Goal: Transaction & Acquisition: Purchase product/service

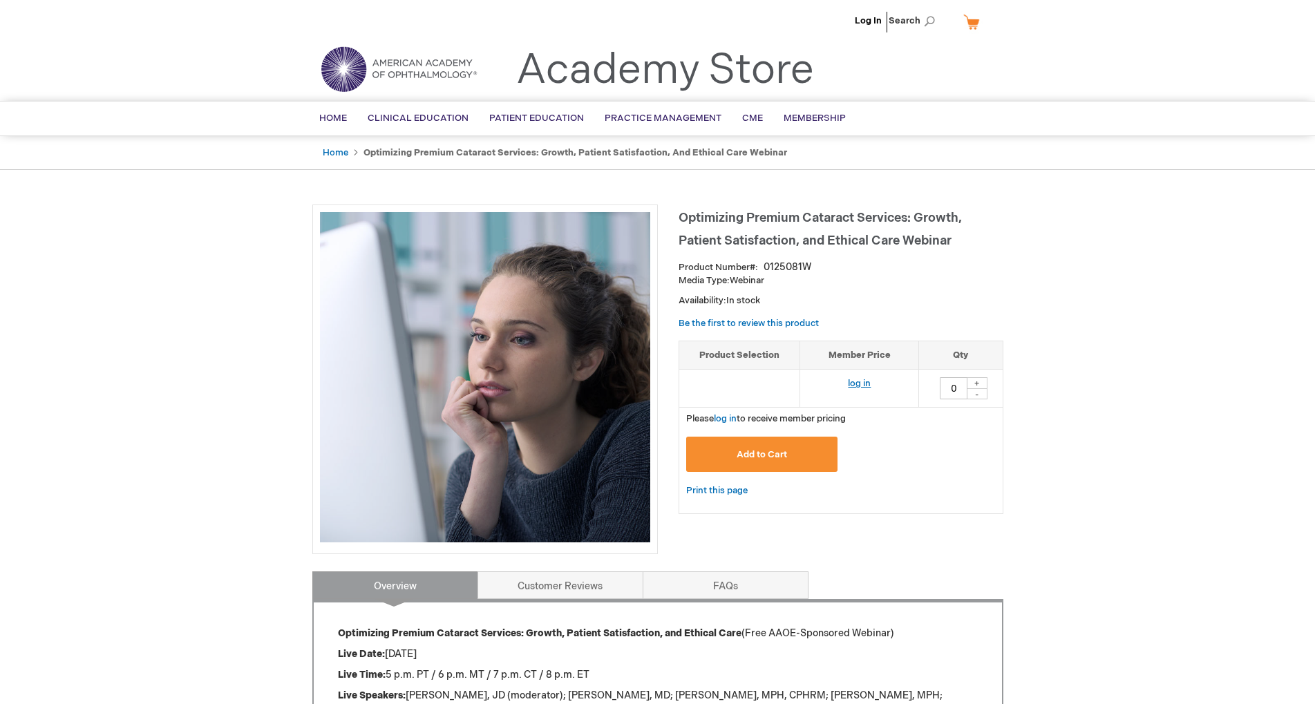
click at [857, 385] on link "log in" at bounding box center [859, 383] width 23 height 11
click at [978, 385] on div "+" at bounding box center [977, 383] width 21 height 12
type input "1"
click at [790, 461] on button "Add to Cart" at bounding box center [762, 454] width 152 height 35
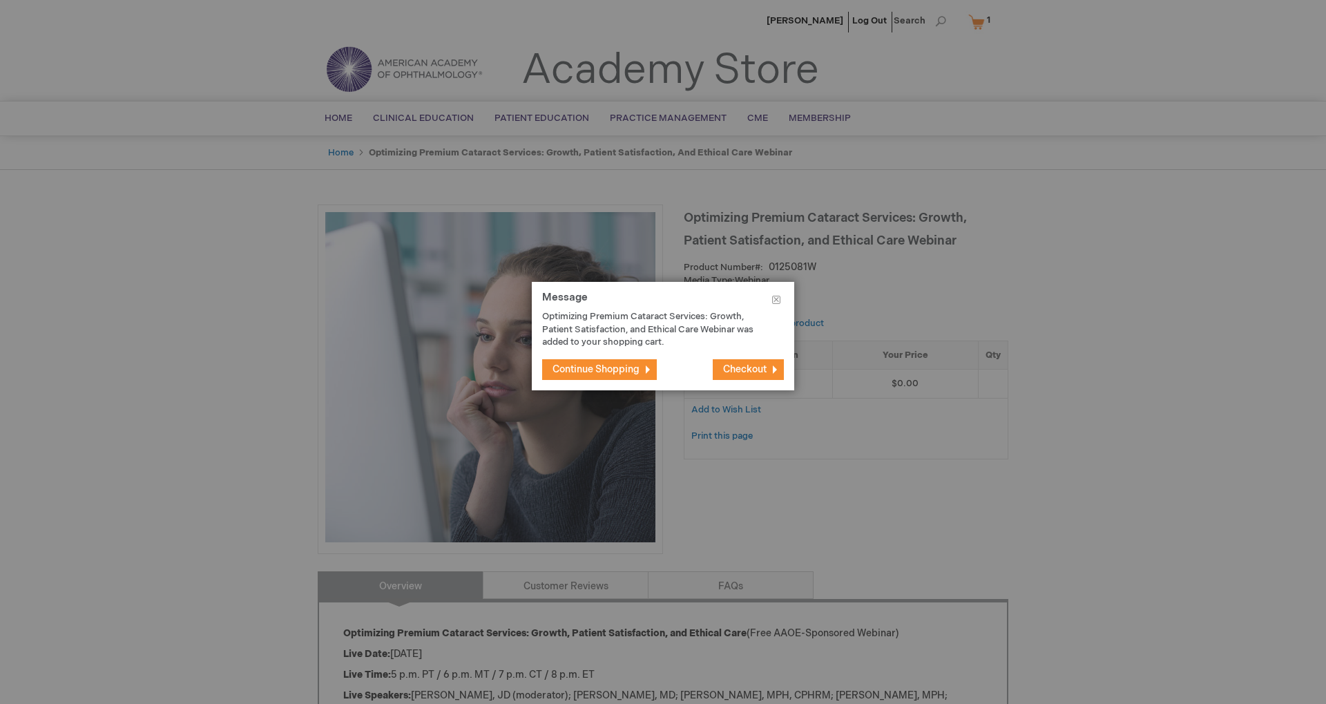
click at [734, 369] on span "Checkout" at bounding box center [745, 369] width 44 height 12
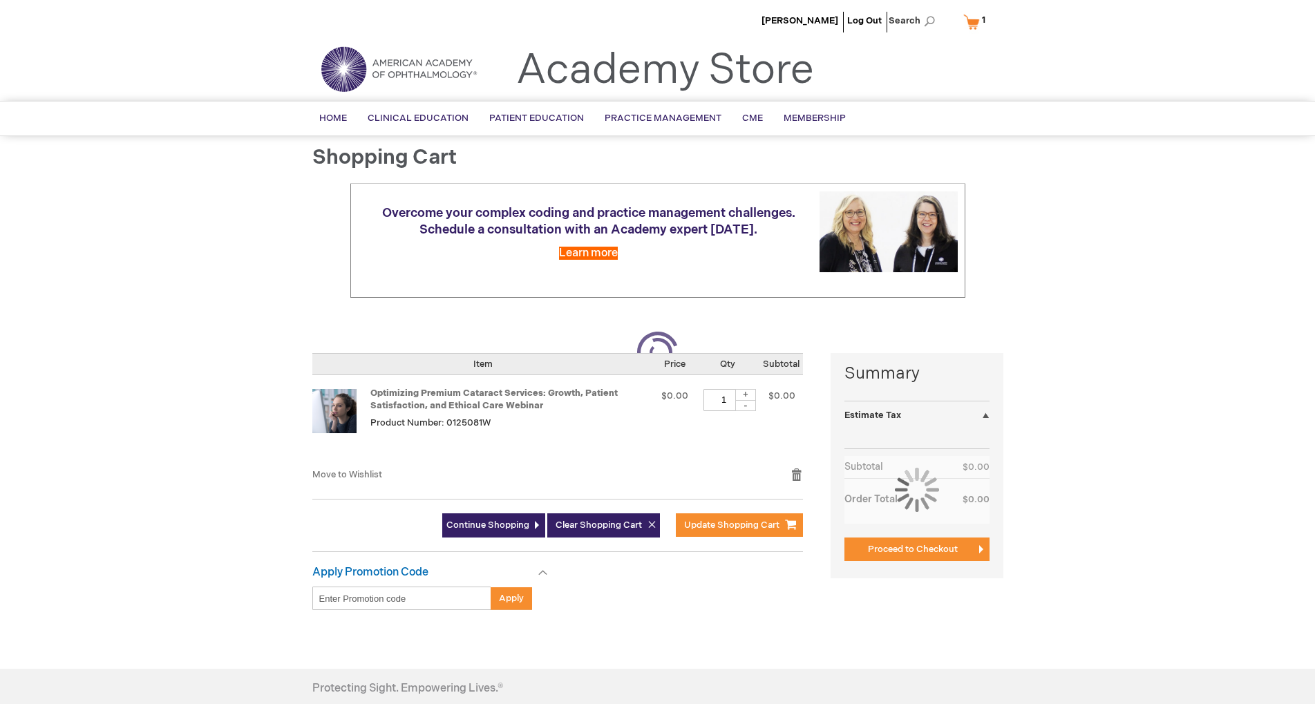
select select "US"
select select "34"
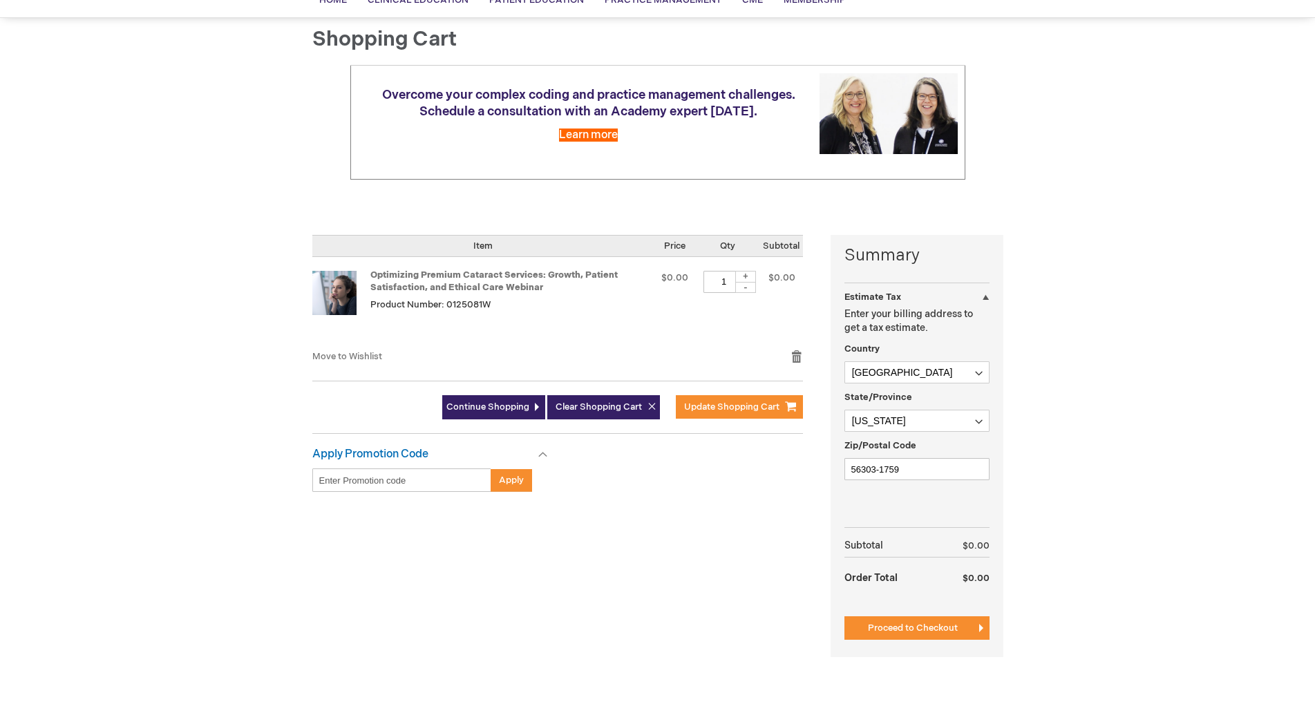
scroll to position [211, 0]
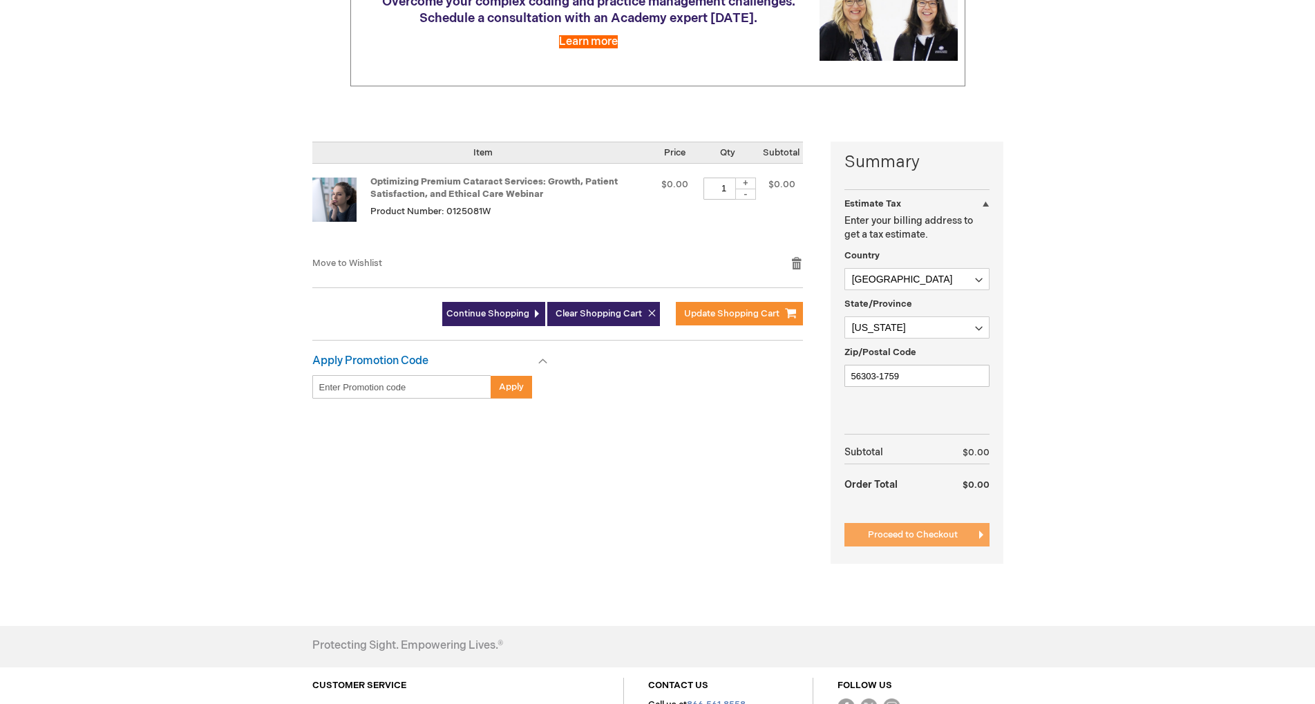
click at [929, 535] on span "Proceed to Checkout" at bounding box center [913, 534] width 90 height 11
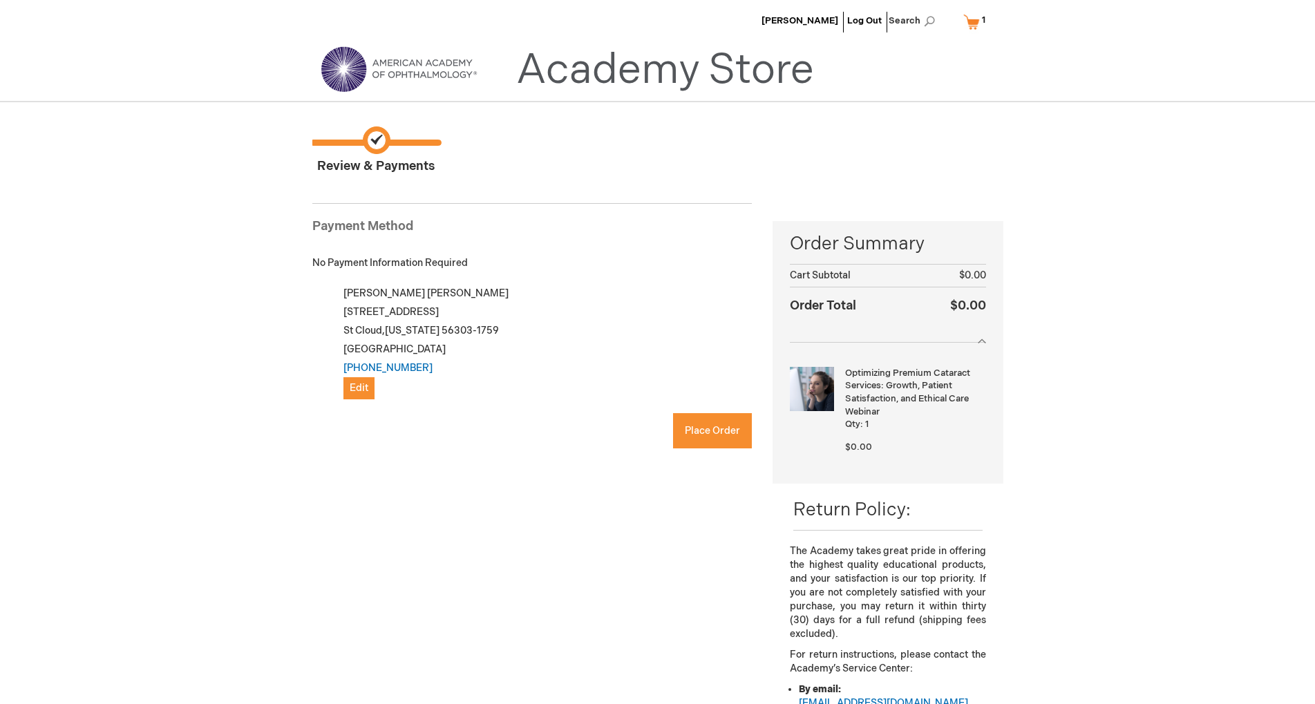
checkbox input "true"
click at [727, 429] on span "Place Order" at bounding box center [712, 431] width 55 height 12
click at [703, 421] on button "Place Order" at bounding box center [712, 430] width 79 height 35
